Goal: Entertainment & Leisure: Consume media (video, audio)

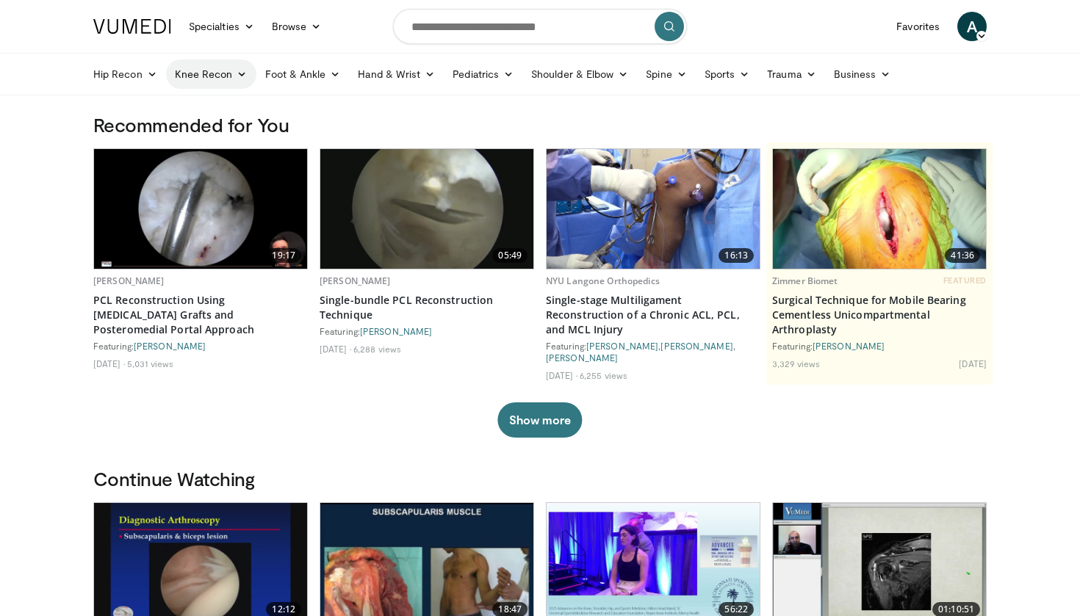
click at [216, 71] on link "Knee Recon" at bounding box center [211, 73] width 90 height 29
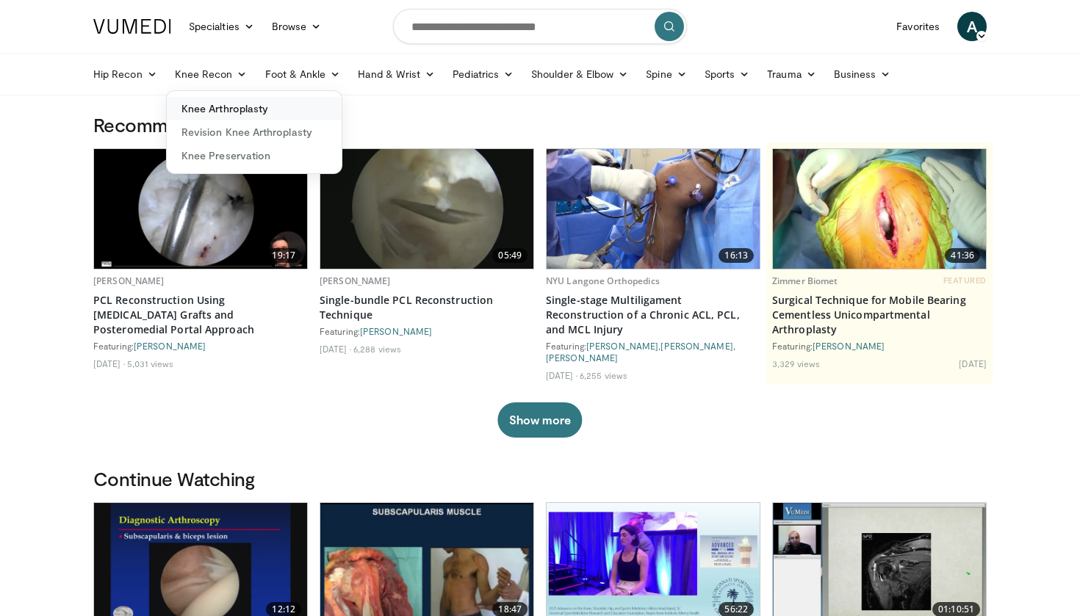
click at [203, 101] on link "Knee Arthroplasty" at bounding box center [254, 109] width 175 height 24
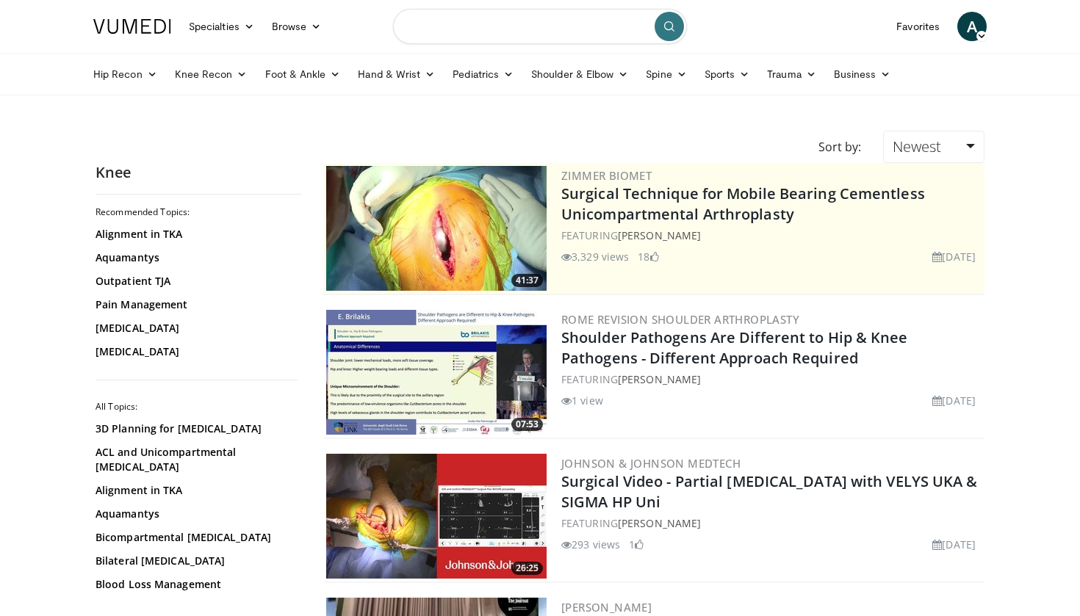
click at [450, 24] on input "Search topics, interventions" at bounding box center [540, 26] width 294 height 35
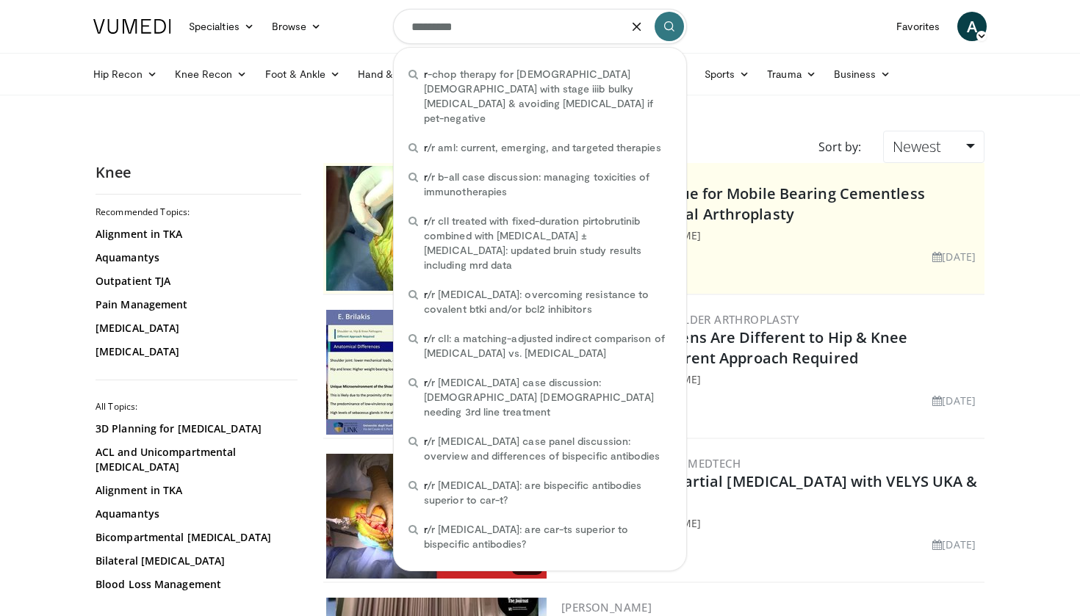
type input "**********"
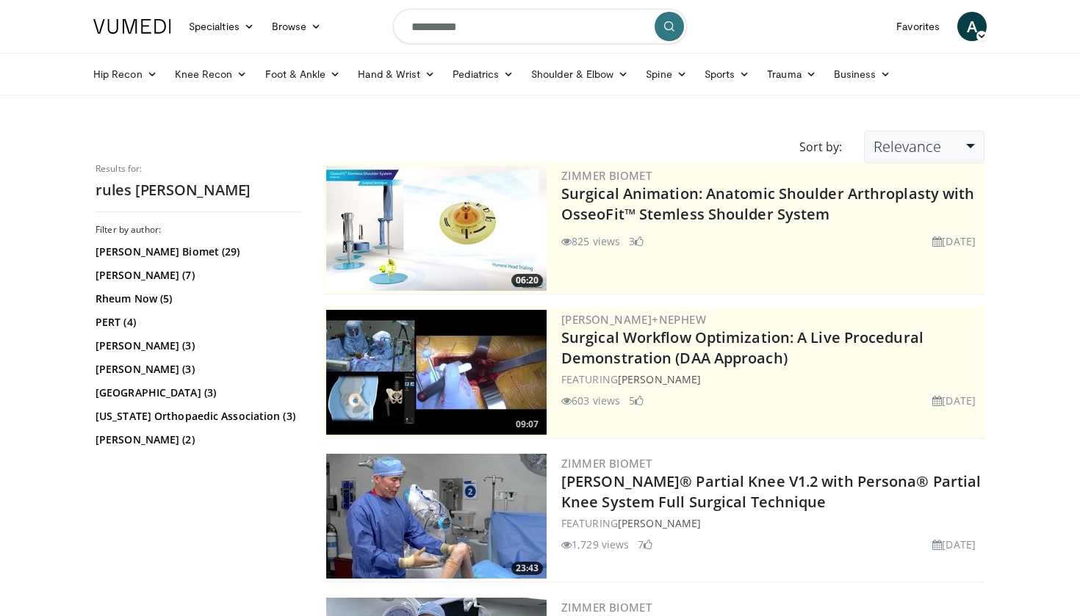
click at [886, 149] on span "Relevance" at bounding box center [907, 147] width 68 height 20
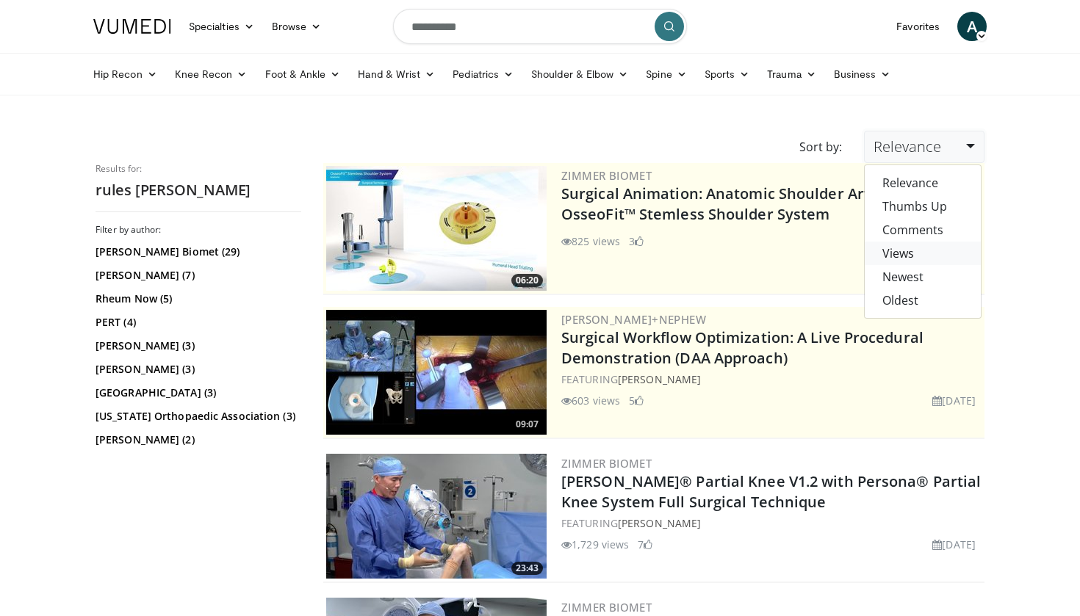
click at [881, 249] on link "Views" at bounding box center [923, 254] width 116 height 24
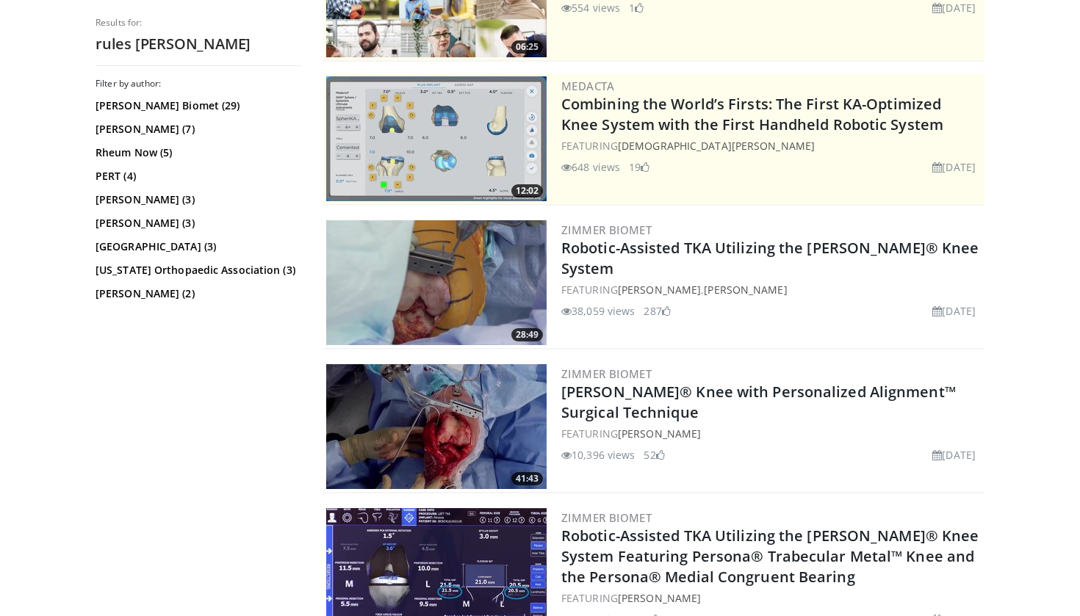
scroll to position [236, 0]
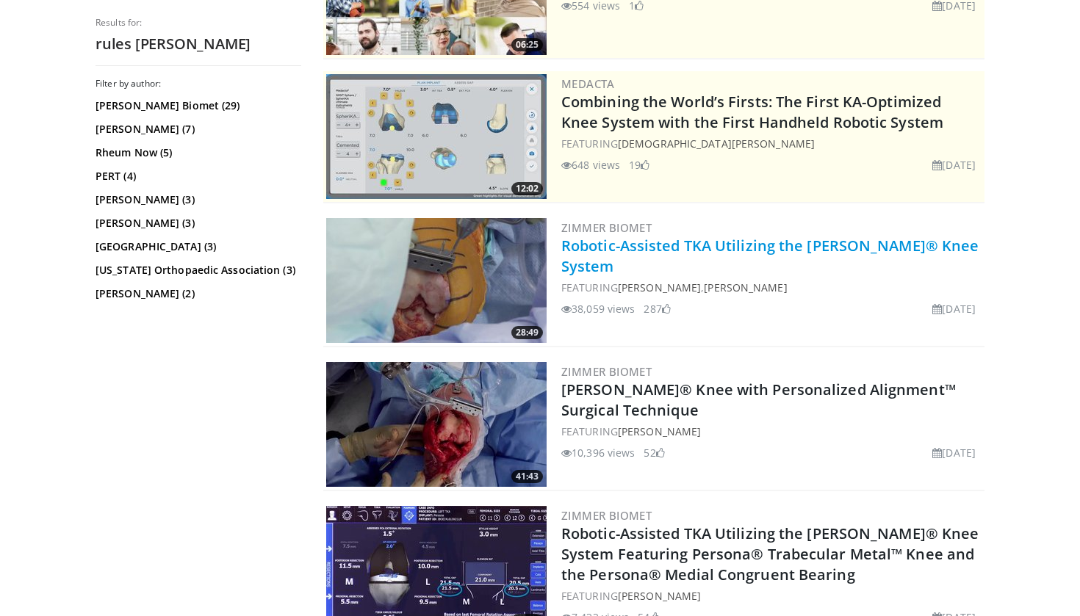
click at [630, 241] on link "Robotic-Assisted TKA Utilizing the [PERSON_NAME]® Knee System" at bounding box center [769, 256] width 417 height 40
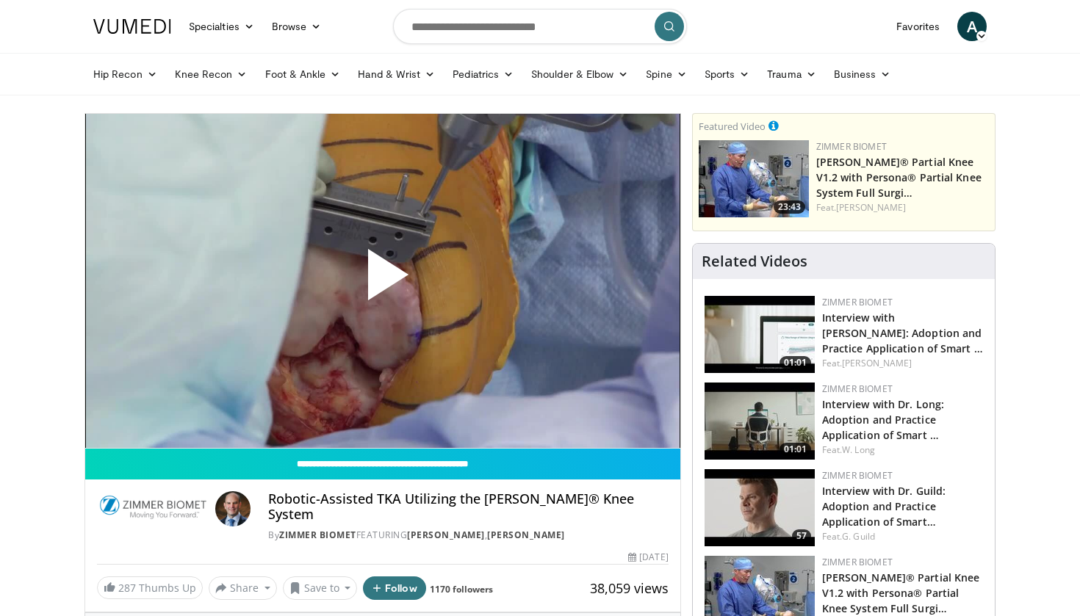
click at [383, 281] on span "Video Player" at bounding box center [383, 281] width 0 height 0
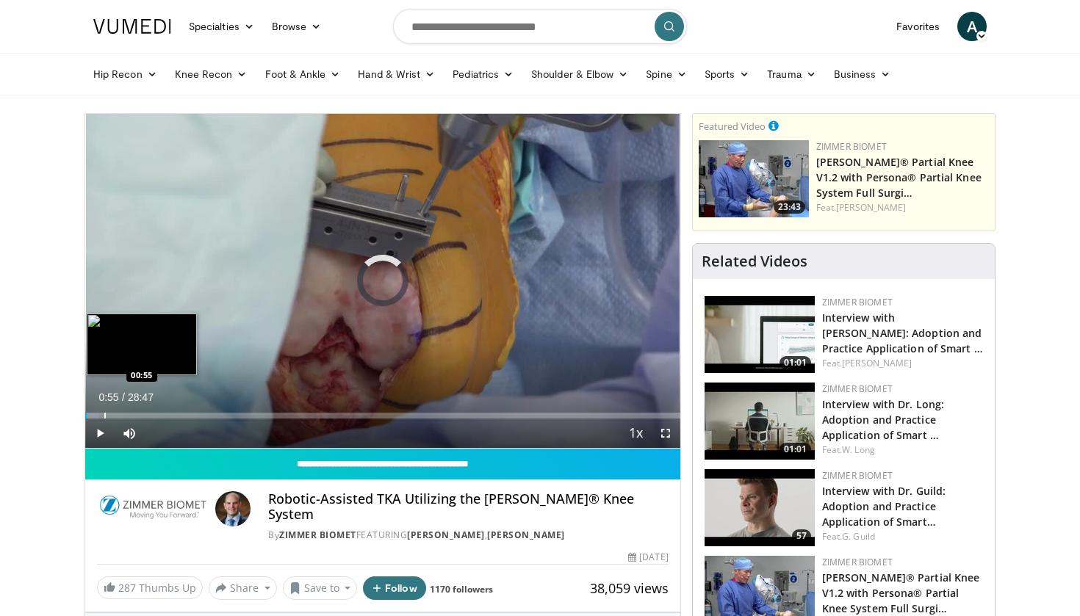
click at [104, 415] on div "Progress Bar" at bounding box center [104, 416] width 1 height 6
click at [131, 418] on div "Progress Bar" at bounding box center [130, 416] width 1 height 6
click at [148, 416] on div "Progress Bar" at bounding box center [148, 416] width 1 height 6
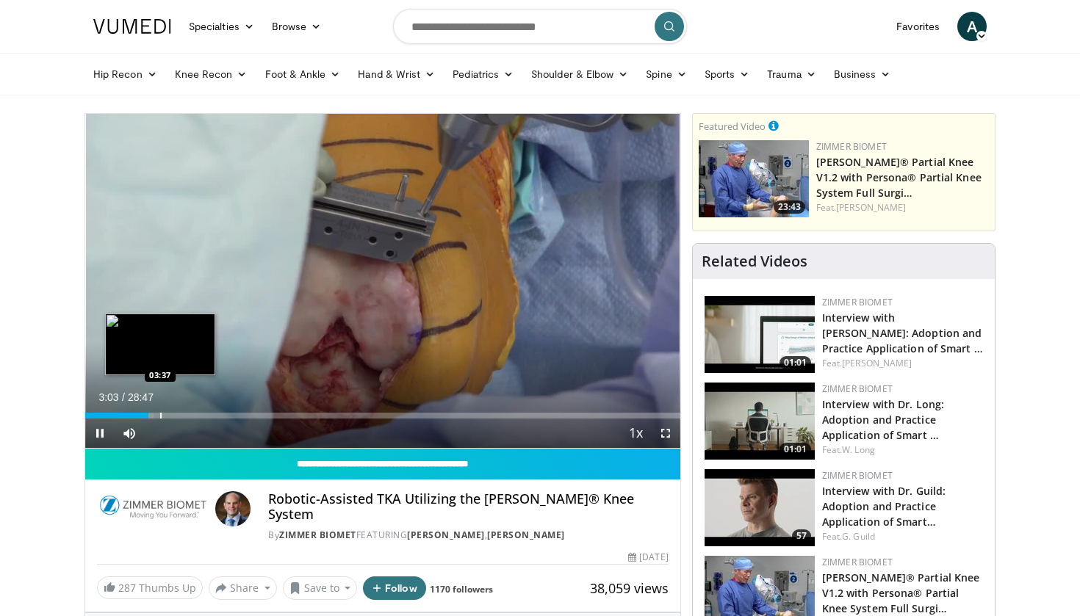
click at [160, 414] on div "Progress Bar" at bounding box center [160, 416] width 1 height 6
click at [178, 414] on div "Progress Bar" at bounding box center [178, 416] width 1 height 6
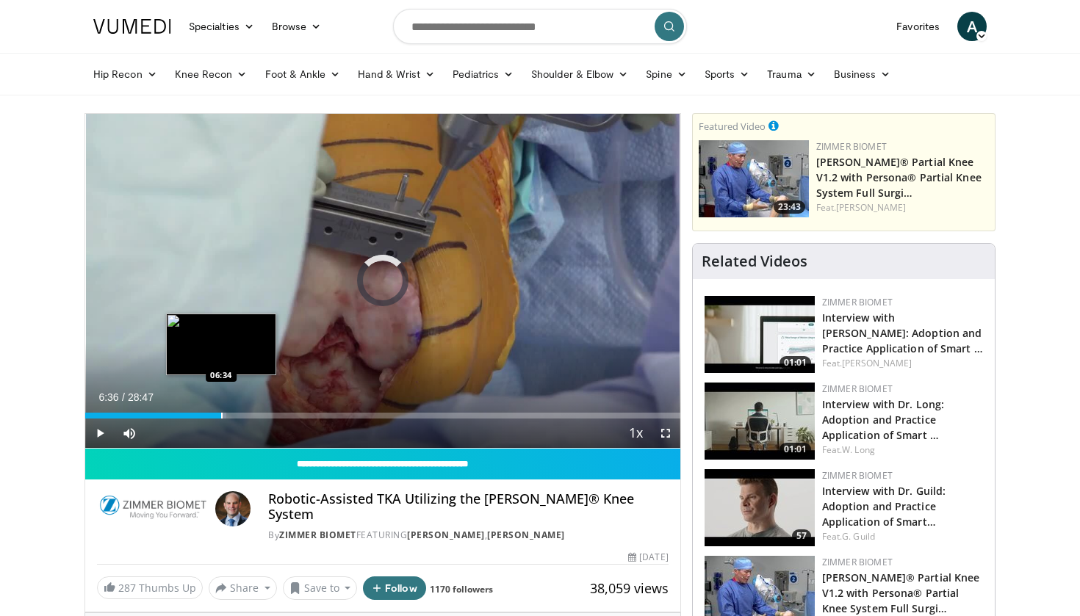
click at [222, 416] on div "Progress Bar" at bounding box center [221, 416] width 1 height 6
click at [228, 416] on div "Progress Bar" at bounding box center [228, 416] width 1 height 6
click at [237, 416] on div "Progress Bar" at bounding box center [237, 416] width 1 height 6
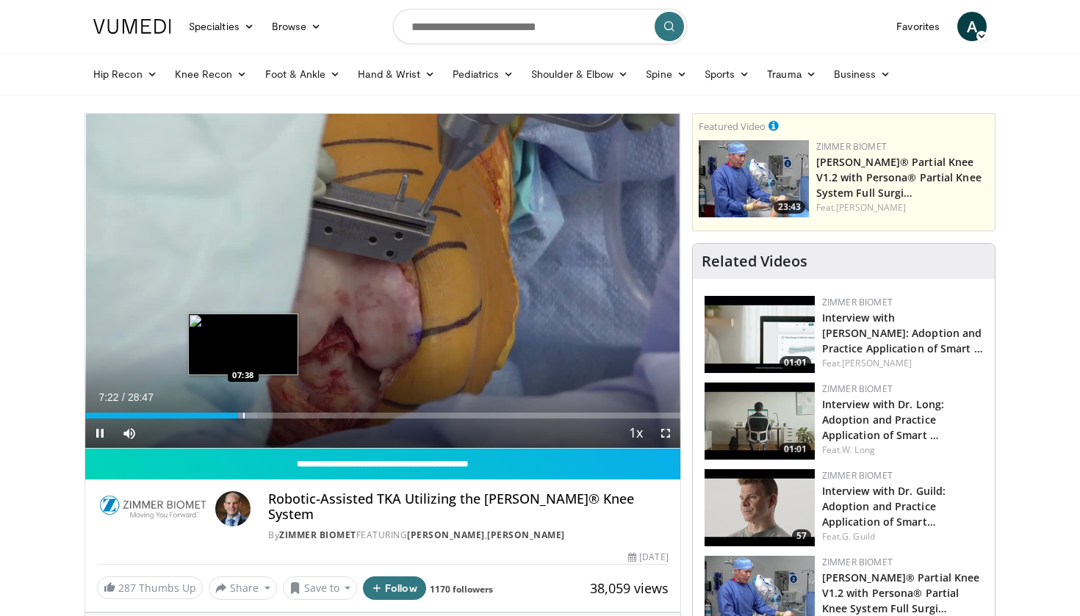
click at [243, 416] on video-js "**********" at bounding box center [382, 281] width 595 height 335
click at [248, 417] on div "Progress Bar" at bounding box center [248, 416] width 1 height 6
click at [259, 416] on div "Progress Bar" at bounding box center [259, 416] width 1 height 6
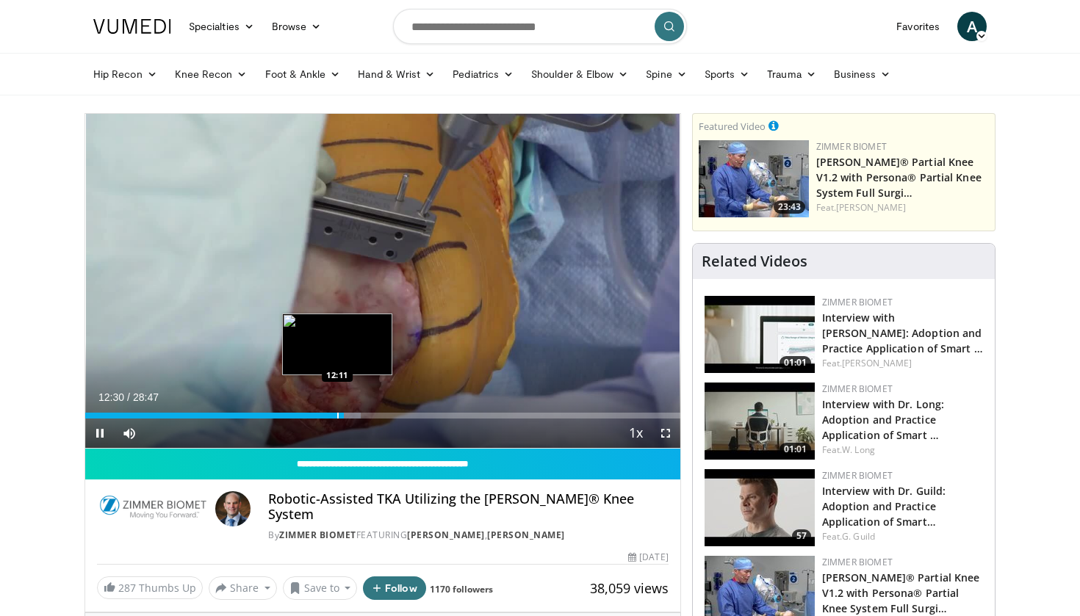
click at [337, 416] on div "Progress Bar" at bounding box center [337, 416] width 1 height 6
click at [328, 416] on div "Progress Bar" at bounding box center [328, 416] width 1 height 6
click at [316, 416] on div "Progress Bar" at bounding box center [316, 416] width 1 height 6
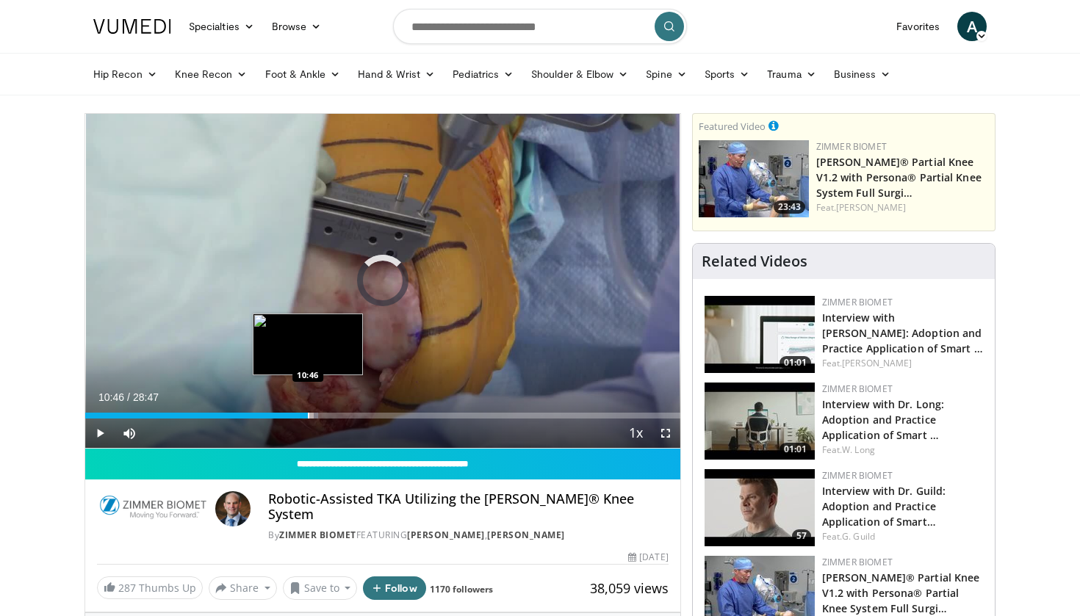
click at [308, 411] on div "Loaded : 39.16% 11:10 10:46" at bounding box center [382, 412] width 595 height 14
click at [300, 416] on div "Progress Bar" at bounding box center [300, 416] width 1 height 6
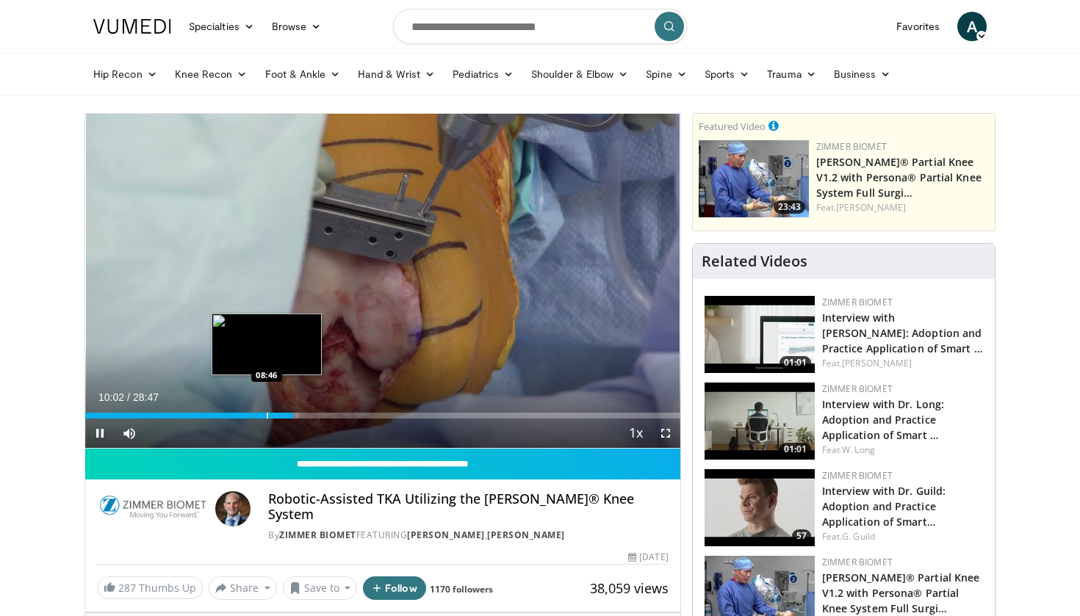
click at [267, 414] on div "Progress Bar" at bounding box center [267, 416] width 1 height 6
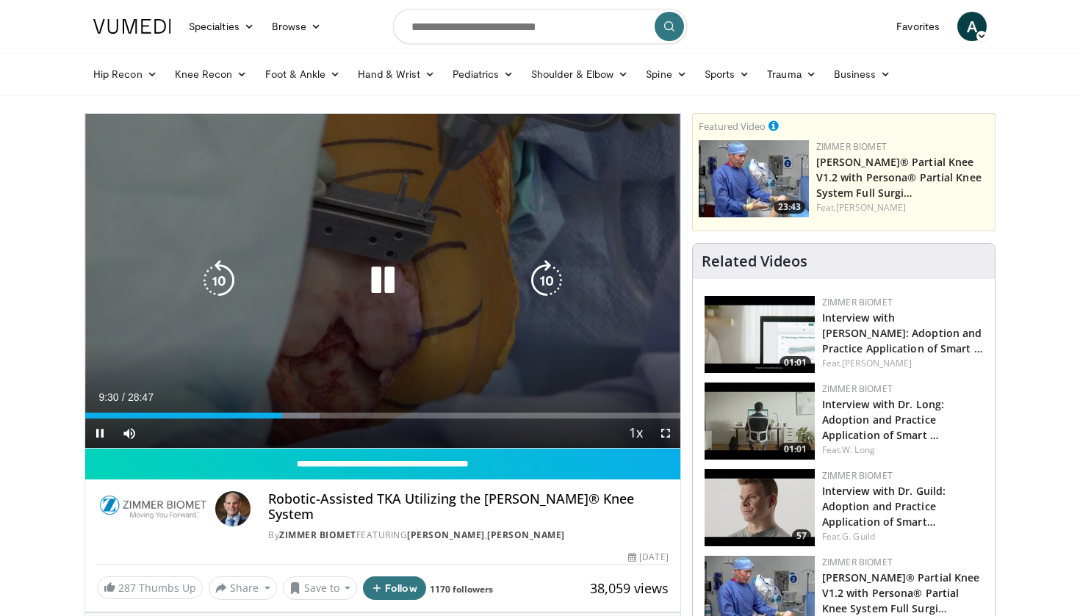
click at [248, 367] on div "10 seconds Tap to unmute" at bounding box center [382, 281] width 595 height 334
